Goal: Find specific page/section: Find specific page/section

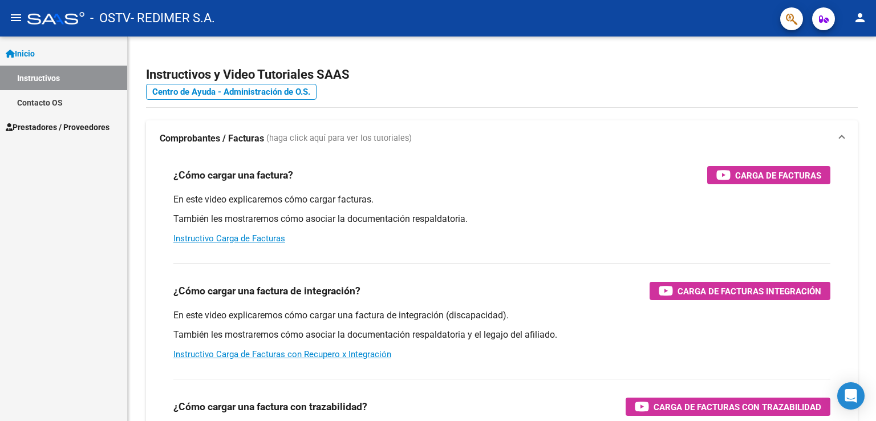
click at [39, 125] on span "Prestadores / Proveedores" at bounding box center [58, 127] width 104 height 13
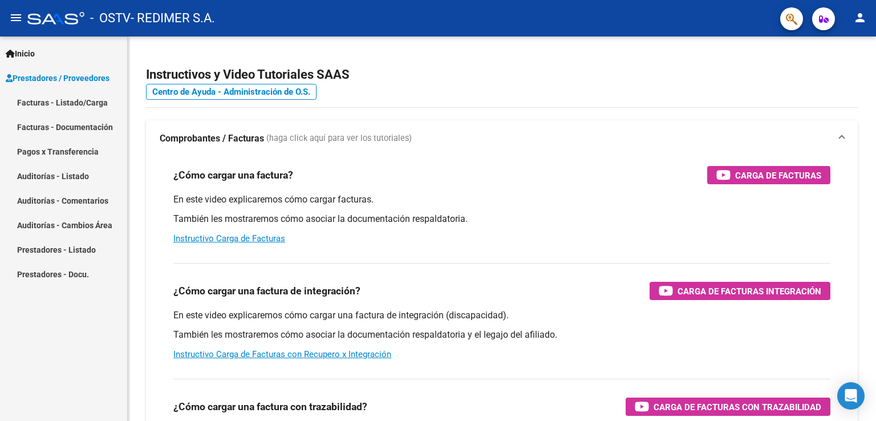
click at [42, 150] on link "Pagos x Transferencia" at bounding box center [63, 151] width 127 height 25
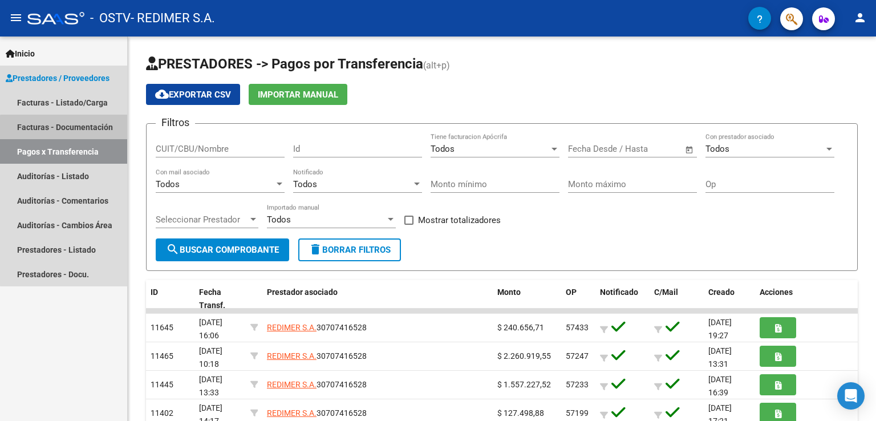
click at [67, 131] on link "Facturas - Documentación" at bounding box center [63, 127] width 127 height 25
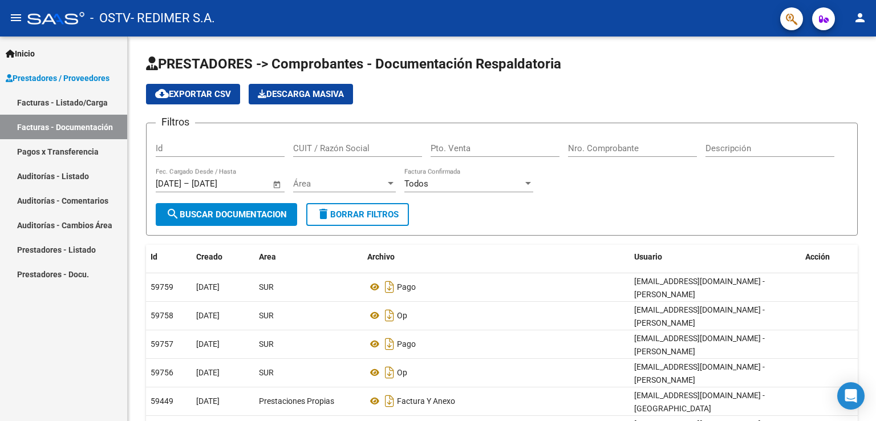
click at [863, 20] on mat-icon "person" at bounding box center [860, 18] width 14 height 14
click at [61, 152] on div at bounding box center [438, 210] width 876 height 421
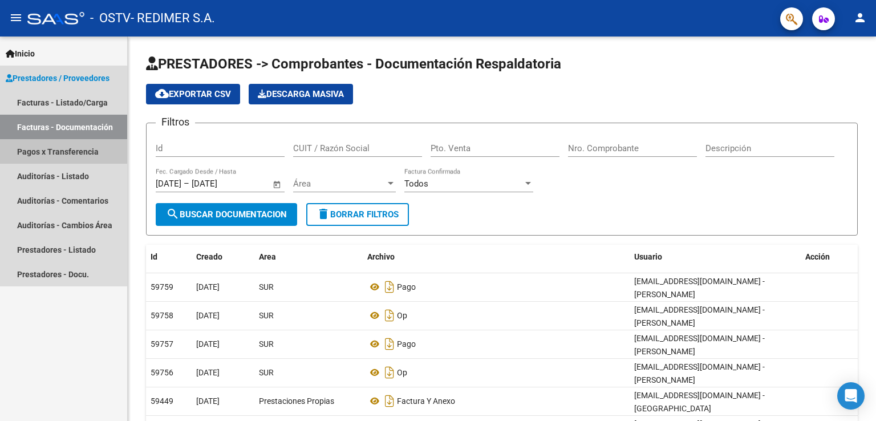
click at [61, 152] on link "Pagos x Transferencia" at bounding box center [63, 151] width 127 height 25
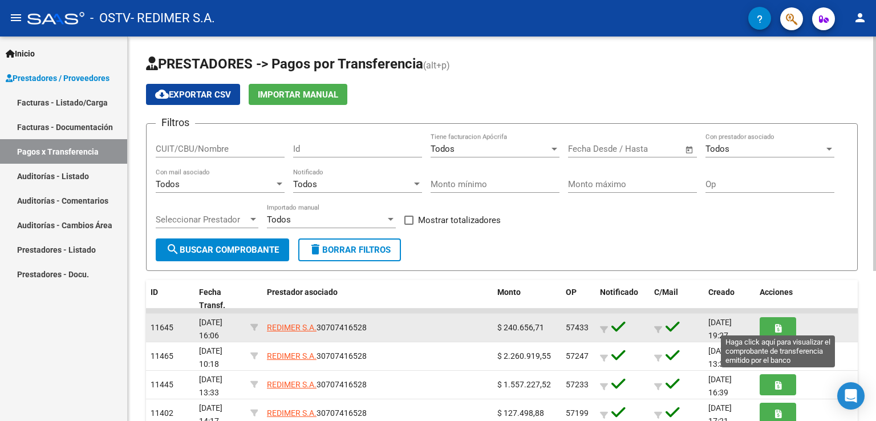
click at [780, 327] on icon "button" at bounding box center [778, 328] width 6 height 9
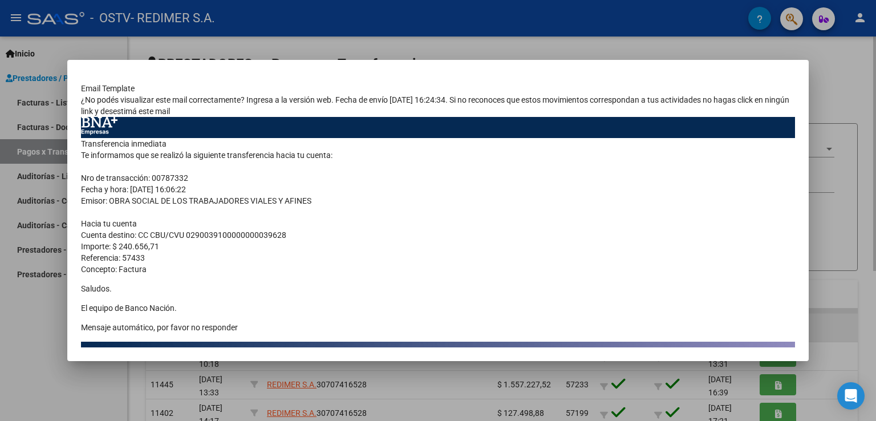
scroll to position [55, 0]
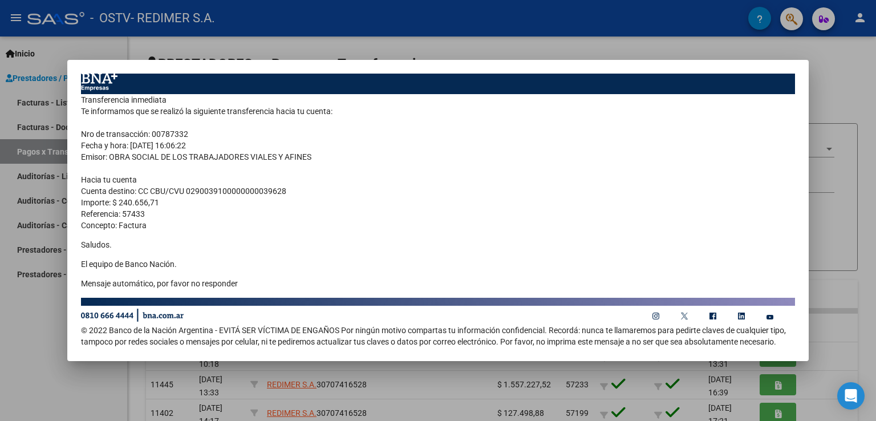
click at [849, 94] on div at bounding box center [438, 210] width 876 height 421
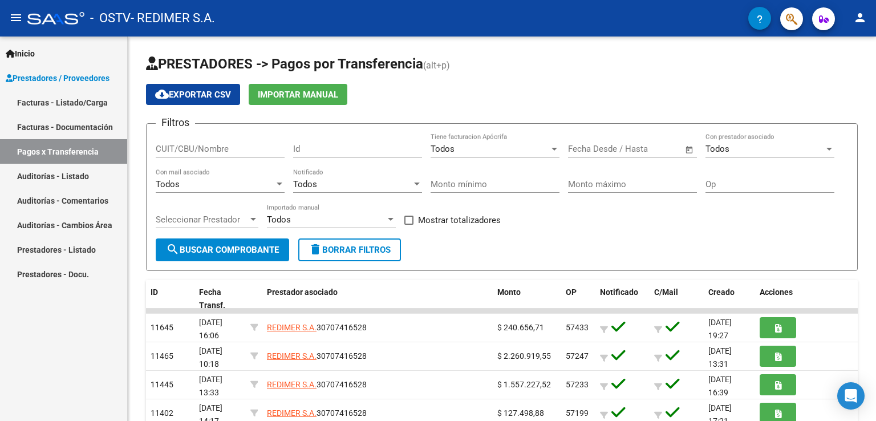
click at [864, 22] on mat-icon "person" at bounding box center [860, 18] width 14 height 14
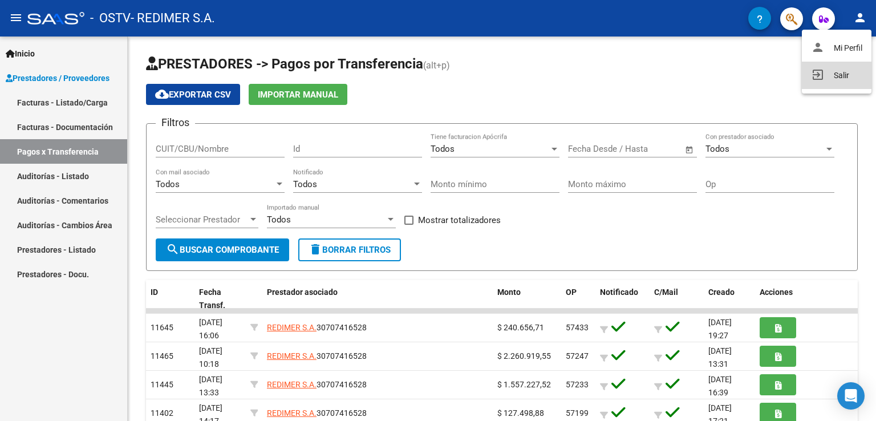
click at [840, 72] on button "exit_to_app Salir" at bounding box center [837, 75] width 70 height 27
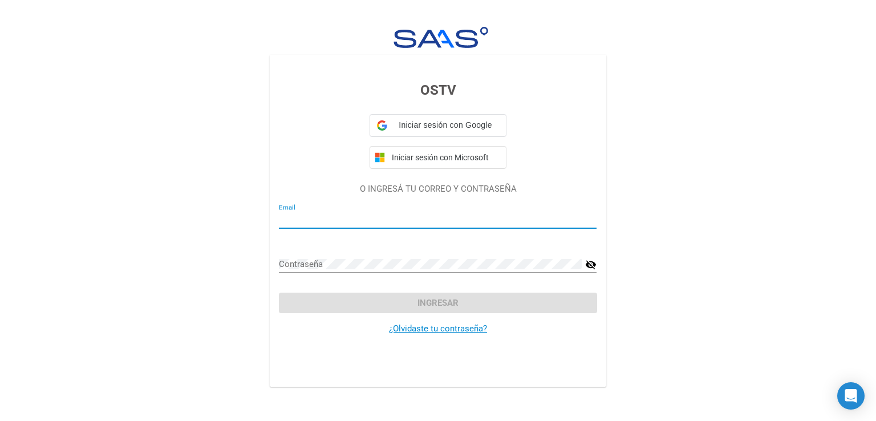
type input "[EMAIL_ADDRESS][DOMAIN_NAME]"
